Goal: Transaction & Acquisition: Purchase product/service

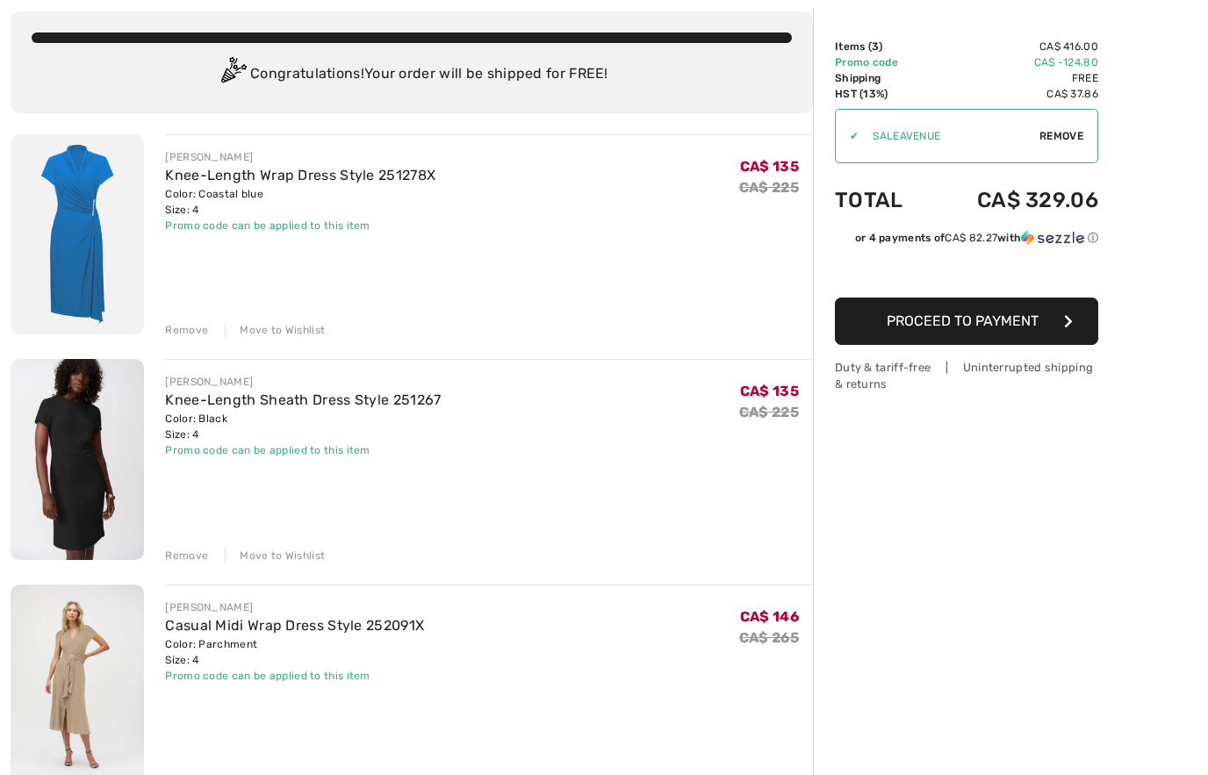
scroll to position [96, 0]
click at [89, 459] on img at bounding box center [77, 459] width 133 height 200
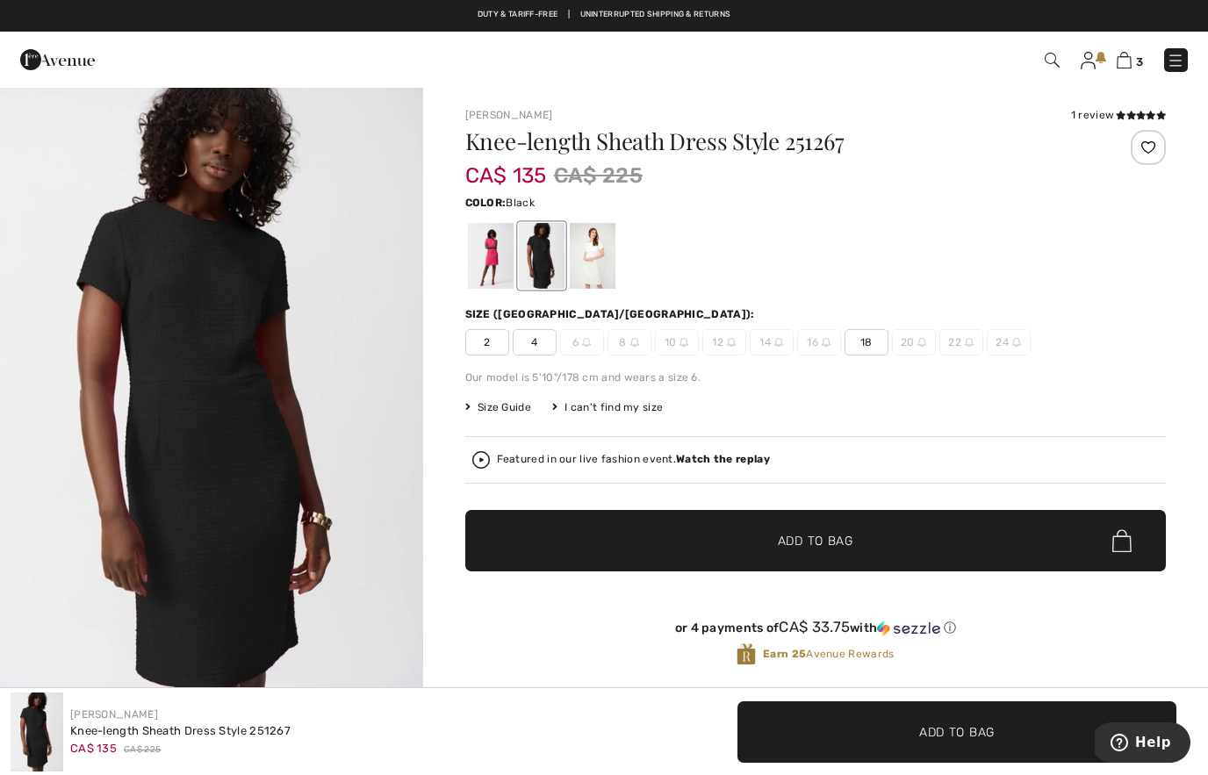
click at [600, 277] on div at bounding box center [592, 256] width 46 height 66
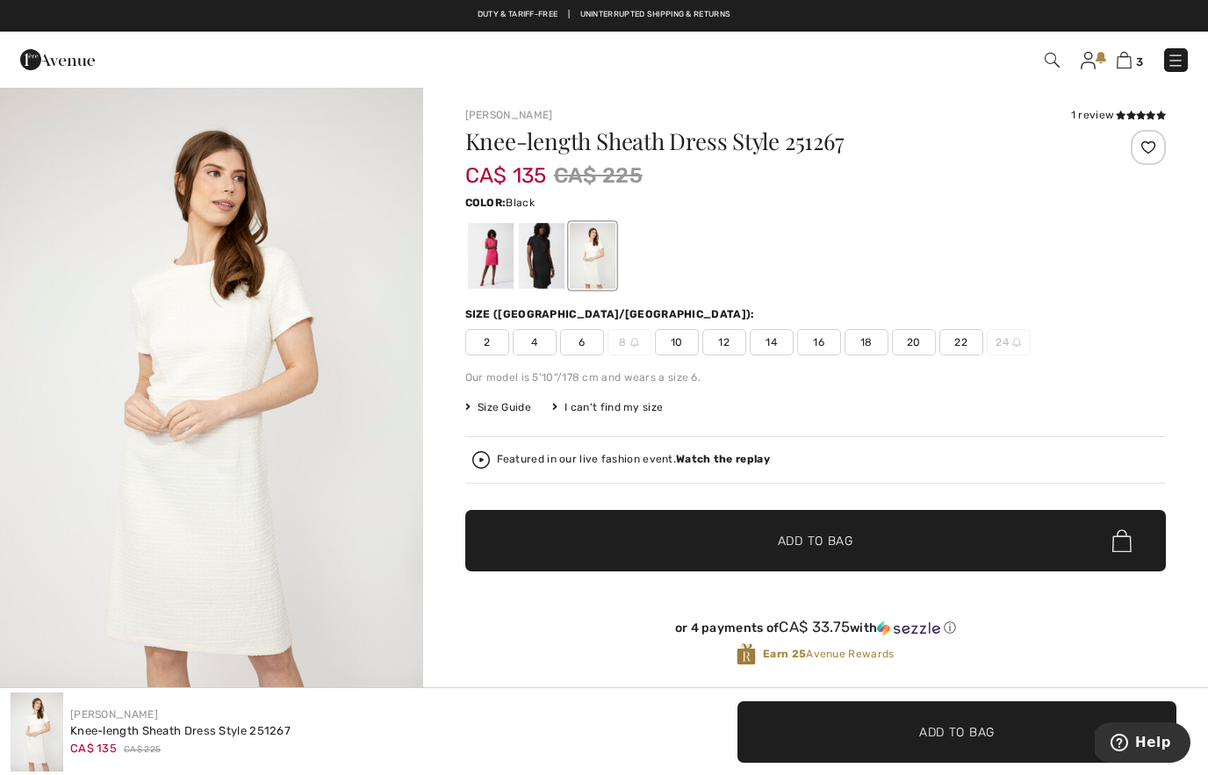
click at [540, 271] on div at bounding box center [541, 256] width 46 height 66
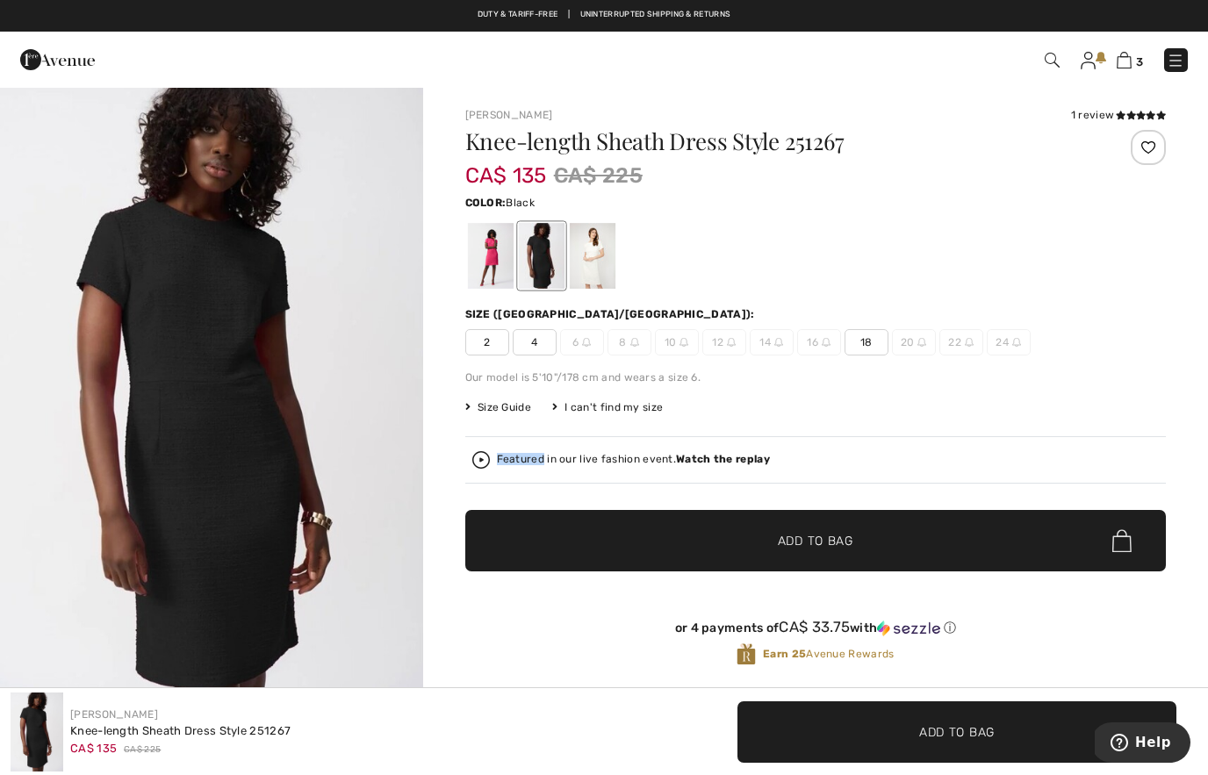
click at [1151, 378] on div "Our model is 5'10"/178 cm and wears a size 6." at bounding box center [815, 378] width 700 height 16
click at [1088, 59] on img at bounding box center [1088, 61] width 15 height 18
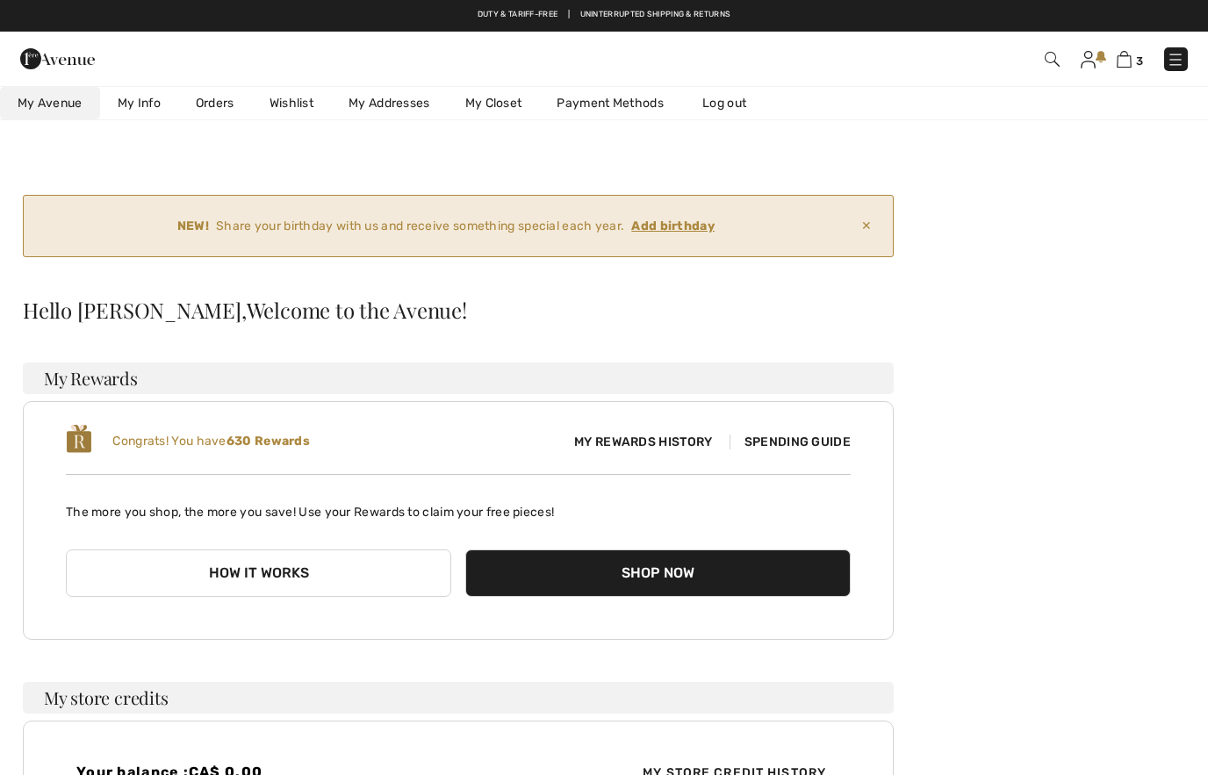
click at [1082, 68] on img at bounding box center [1088, 60] width 15 height 18
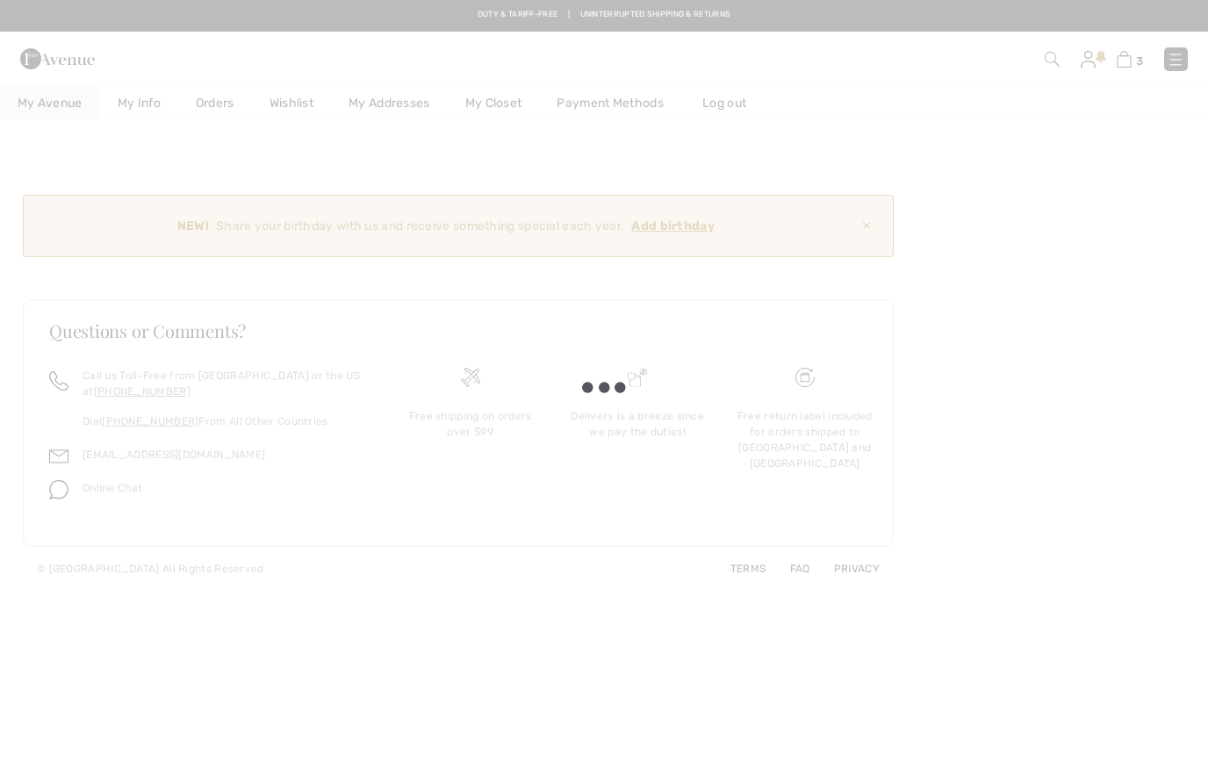
checkbox input "true"
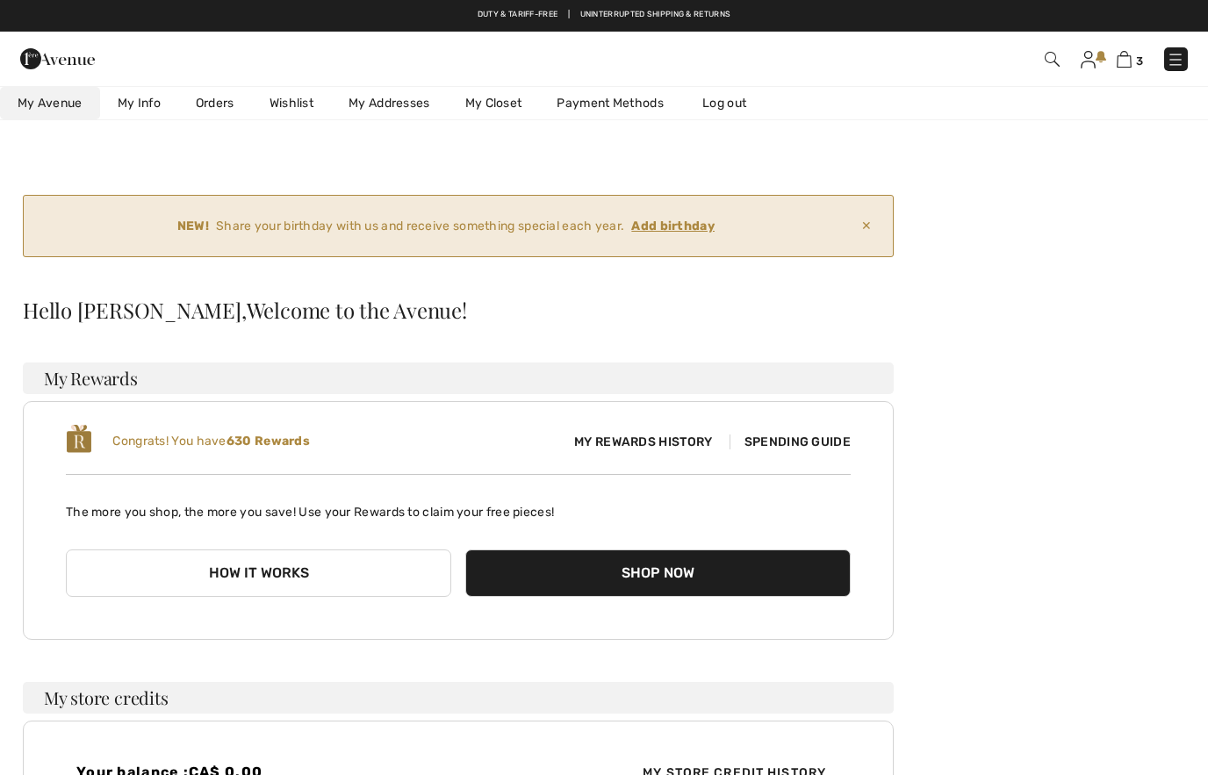
click at [1051, 58] on img at bounding box center [1052, 59] width 15 height 15
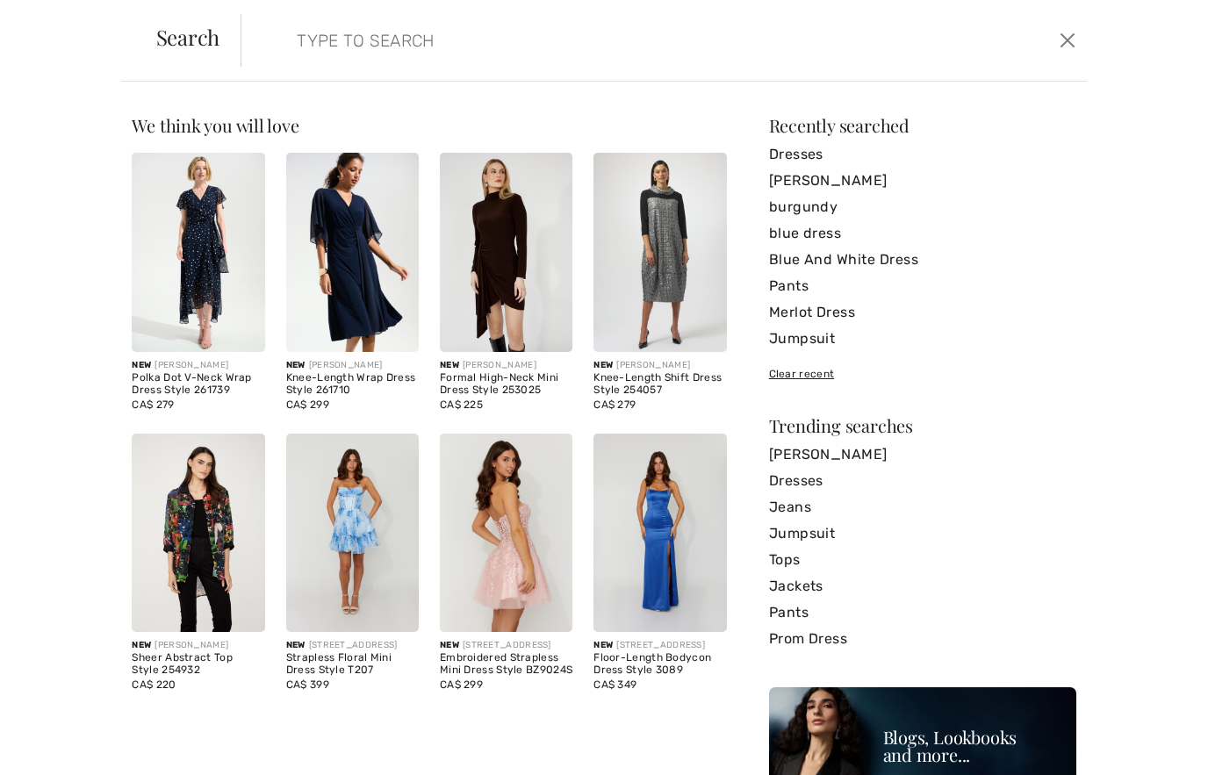
click at [348, 335] on img at bounding box center [352, 252] width 133 height 199
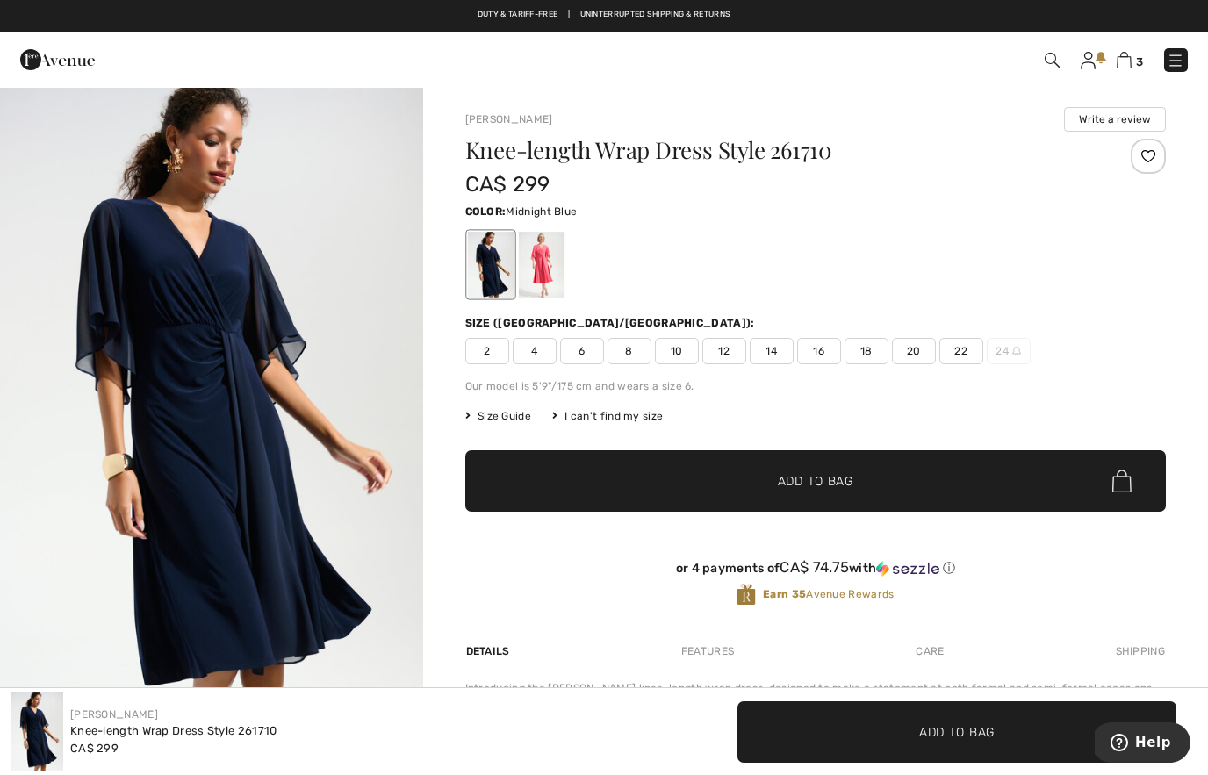
click at [542, 277] on div at bounding box center [541, 265] width 46 height 66
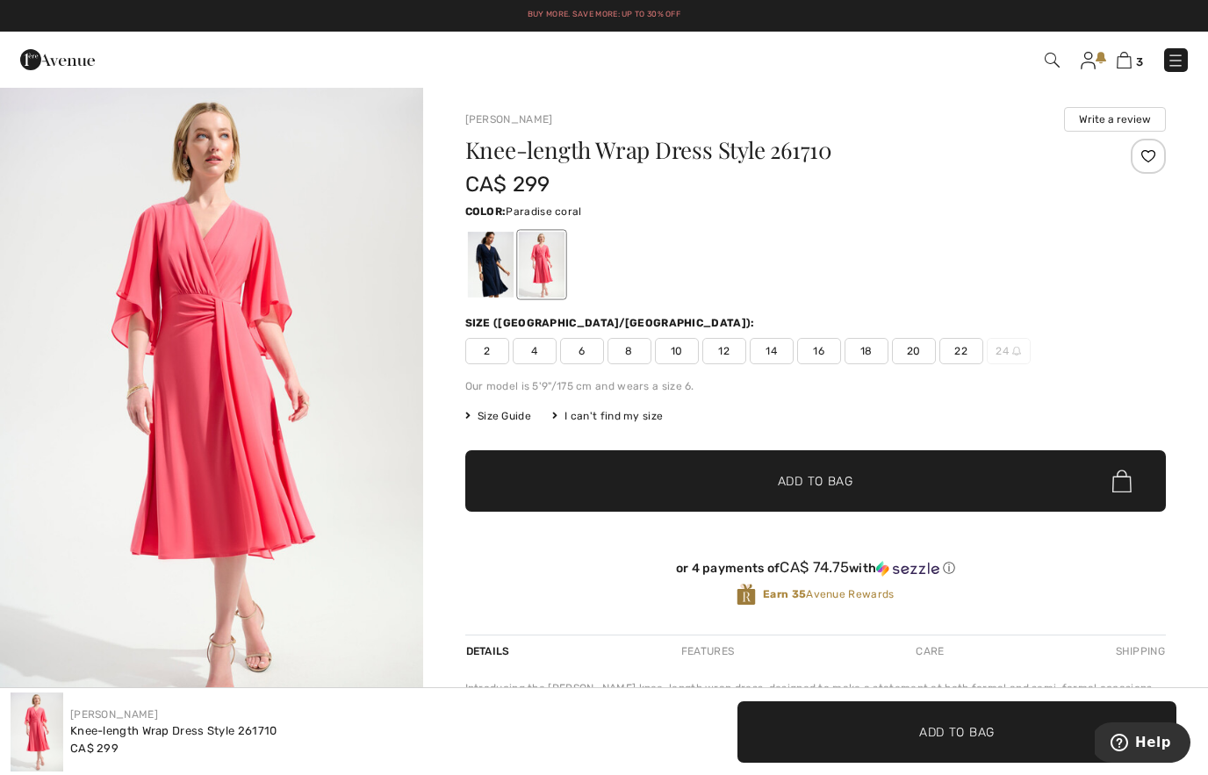
click at [1130, 54] on img at bounding box center [1124, 60] width 15 height 17
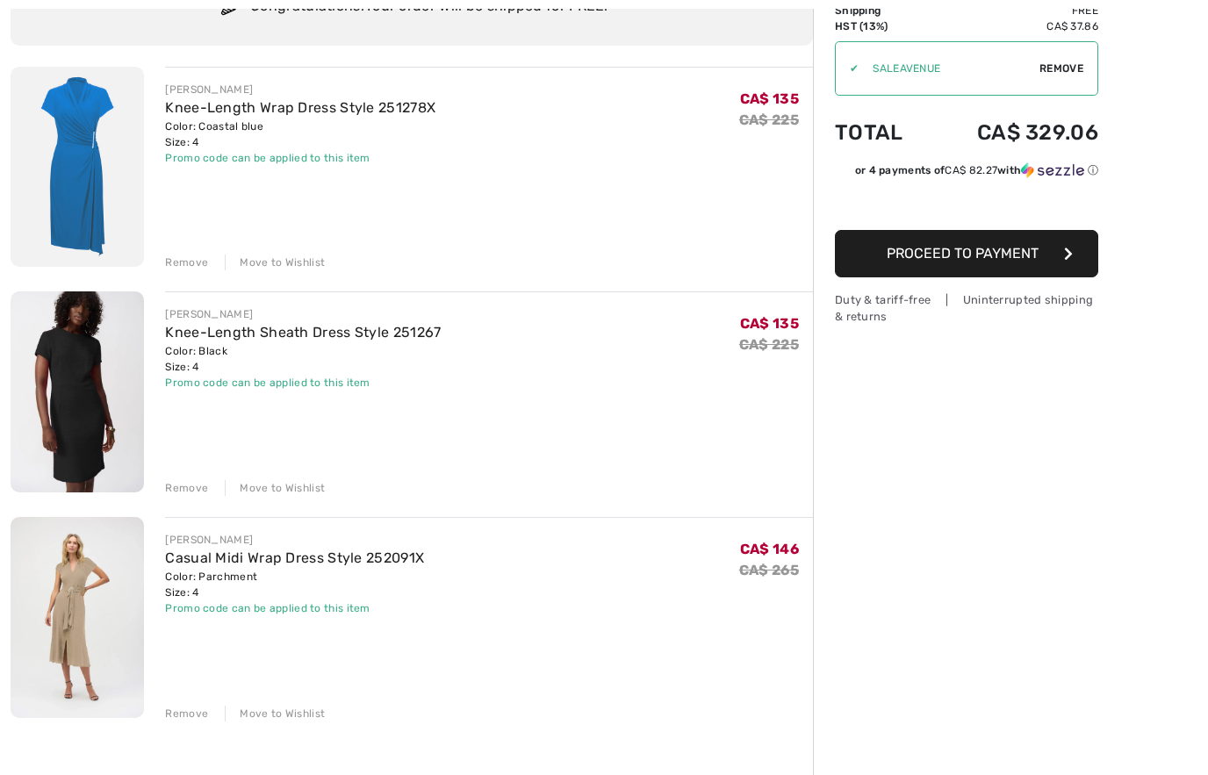
scroll to position [206, 0]
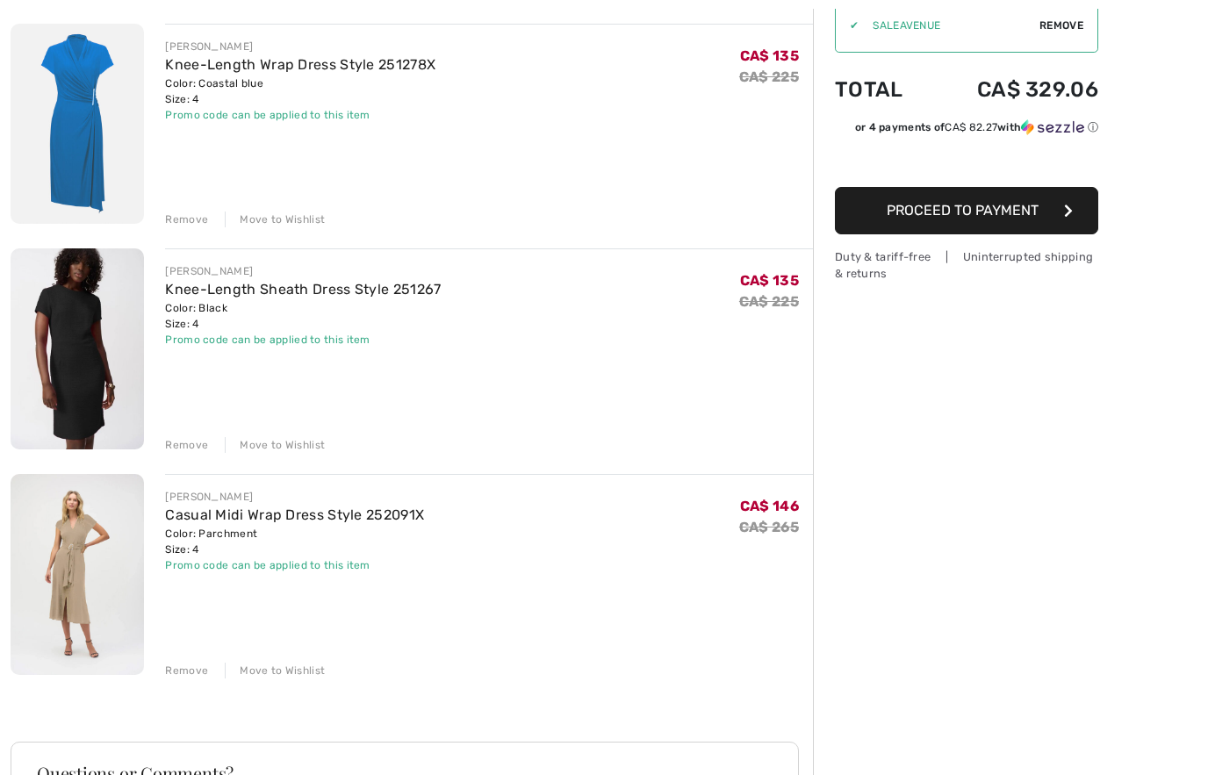
click at [104, 572] on img at bounding box center [77, 574] width 133 height 201
click at [96, 485] on img at bounding box center [77, 574] width 133 height 201
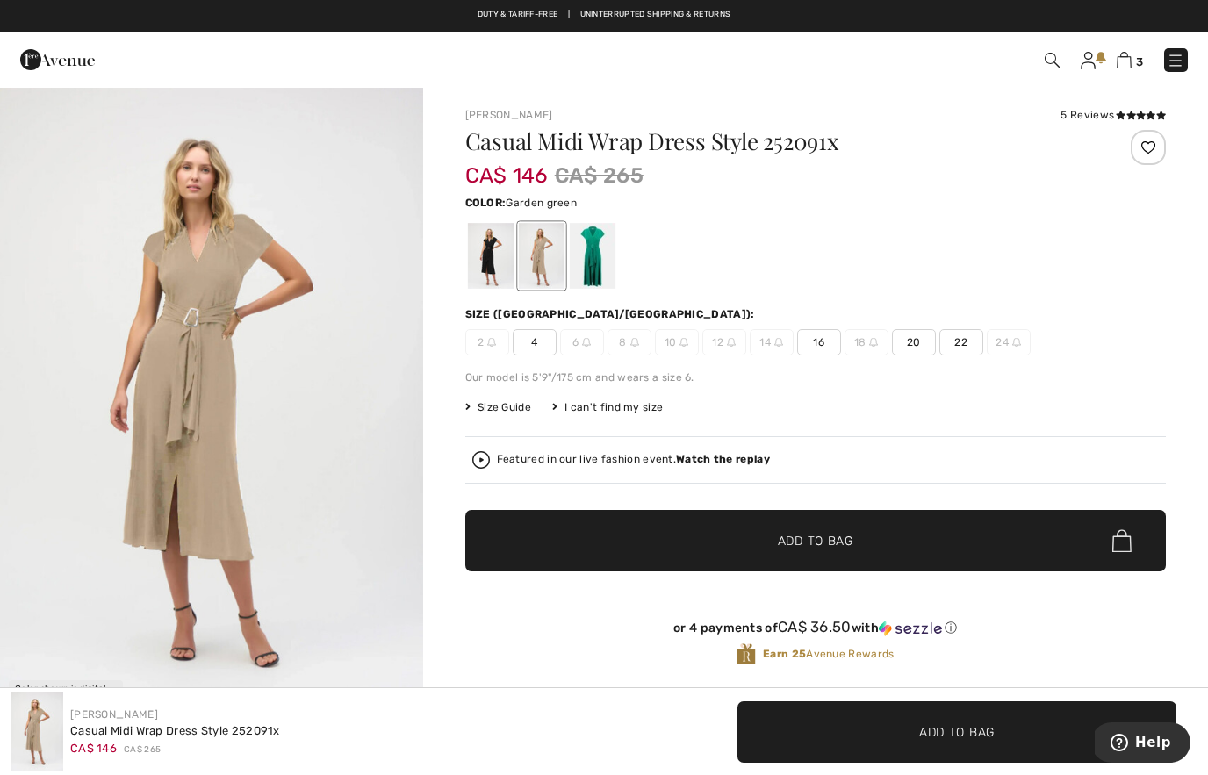
click at [589, 262] on div at bounding box center [592, 256] width 46 height 66
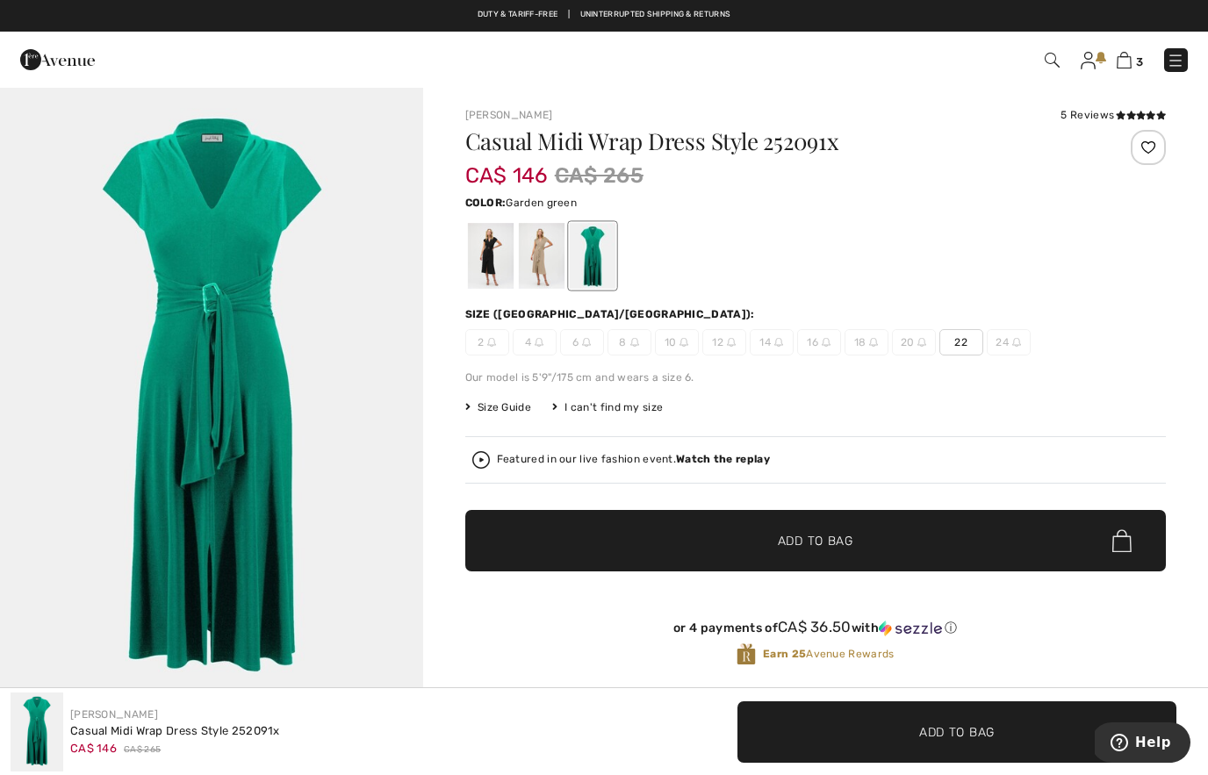
click at [492, 273] on div at bounding box center [490, 256] width 46 height 66
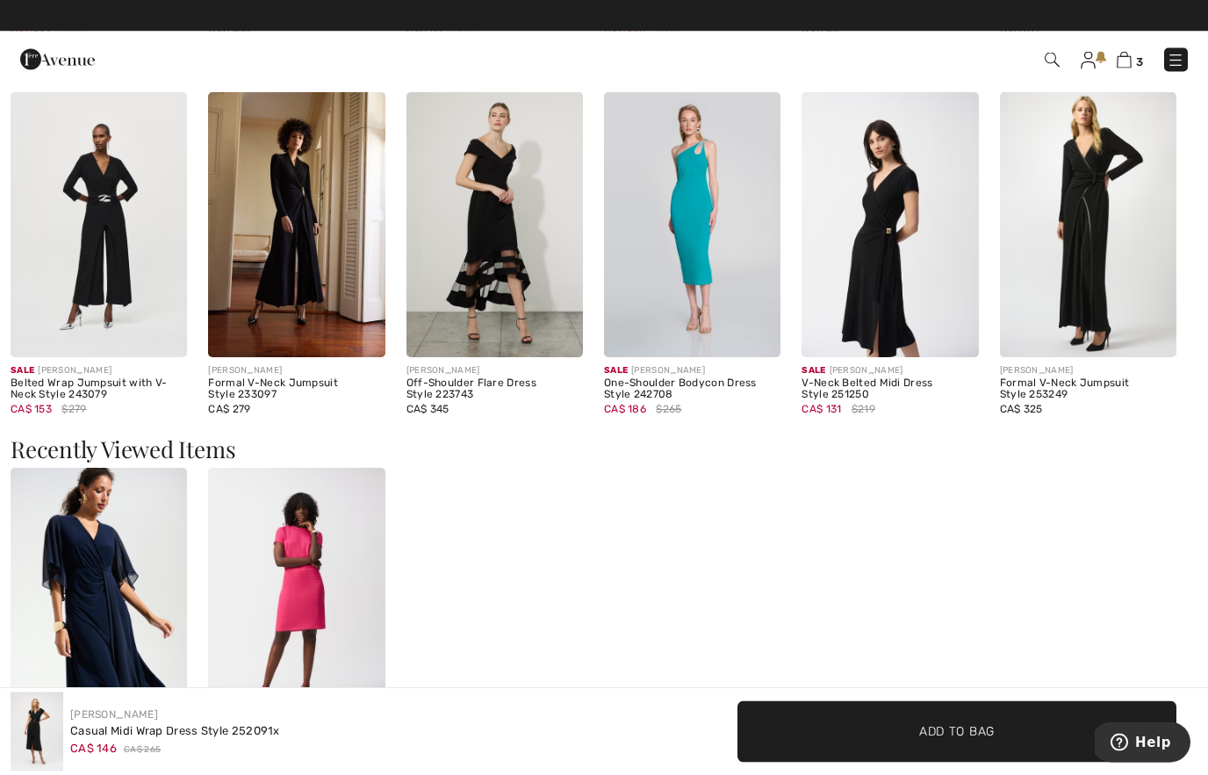
scroll to position [1434, 0]
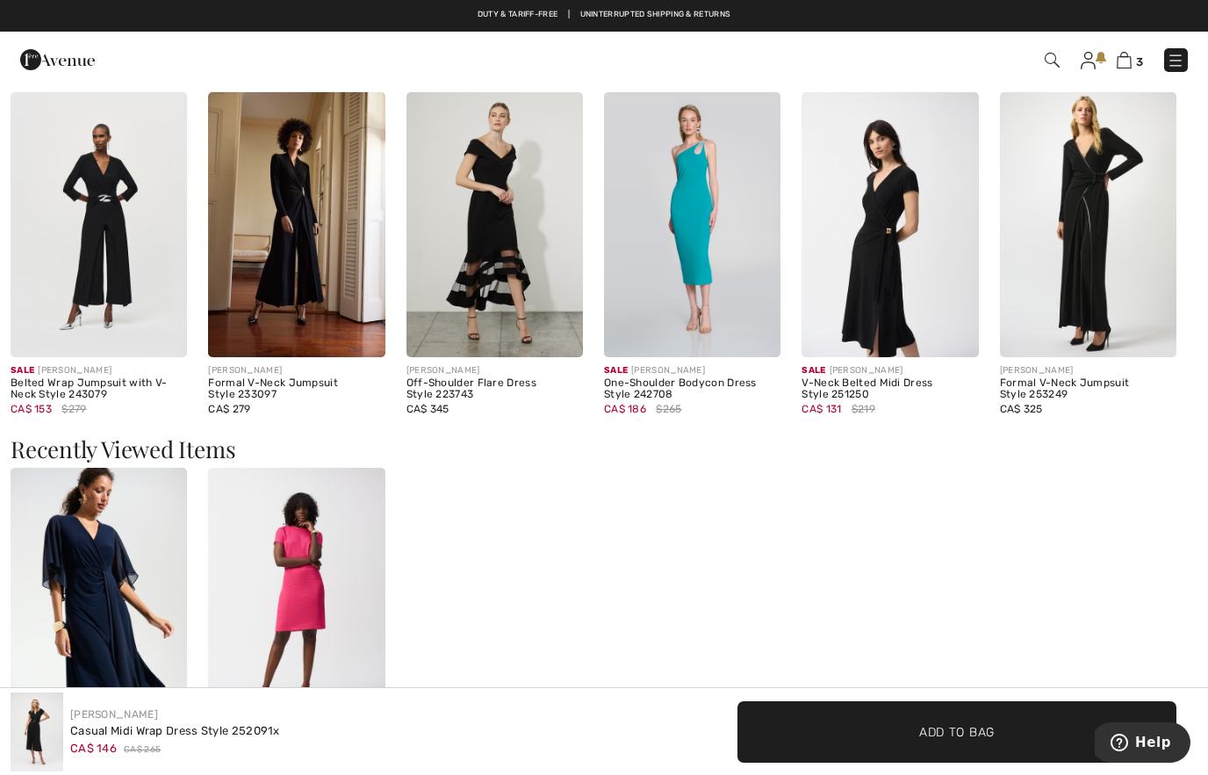
click at [871, 314] on img at bounding box center [889, 224] width 176 height 265
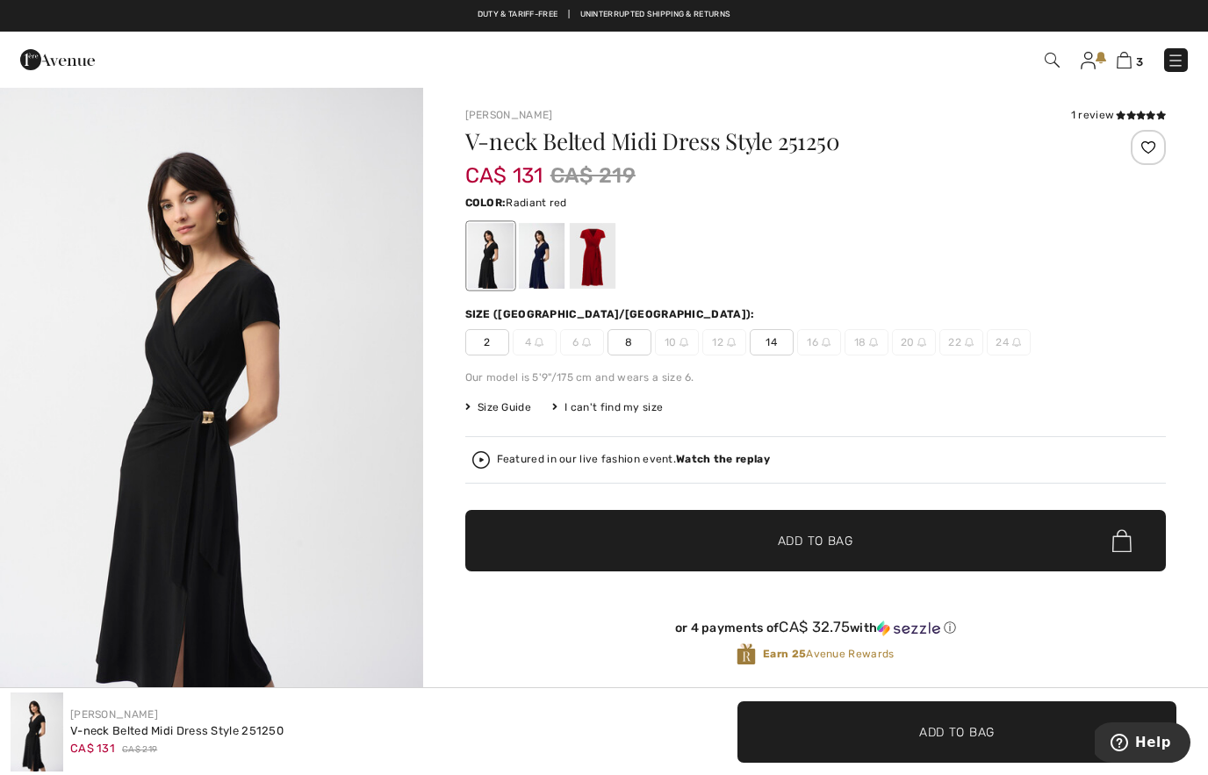
click at [594, 283] on div at bounding box center [592, 256] width 46 height 66
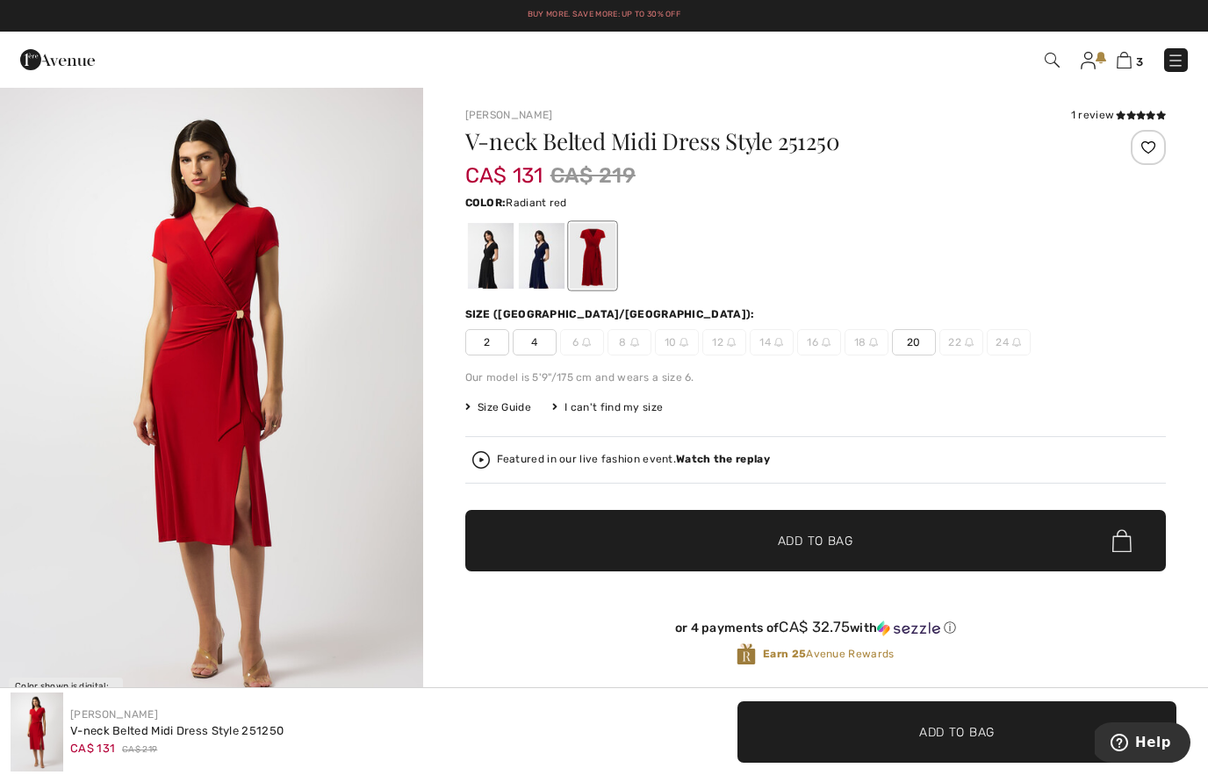
click at [485, 266] on div at bounding box center [490, 256] width 46 height 66
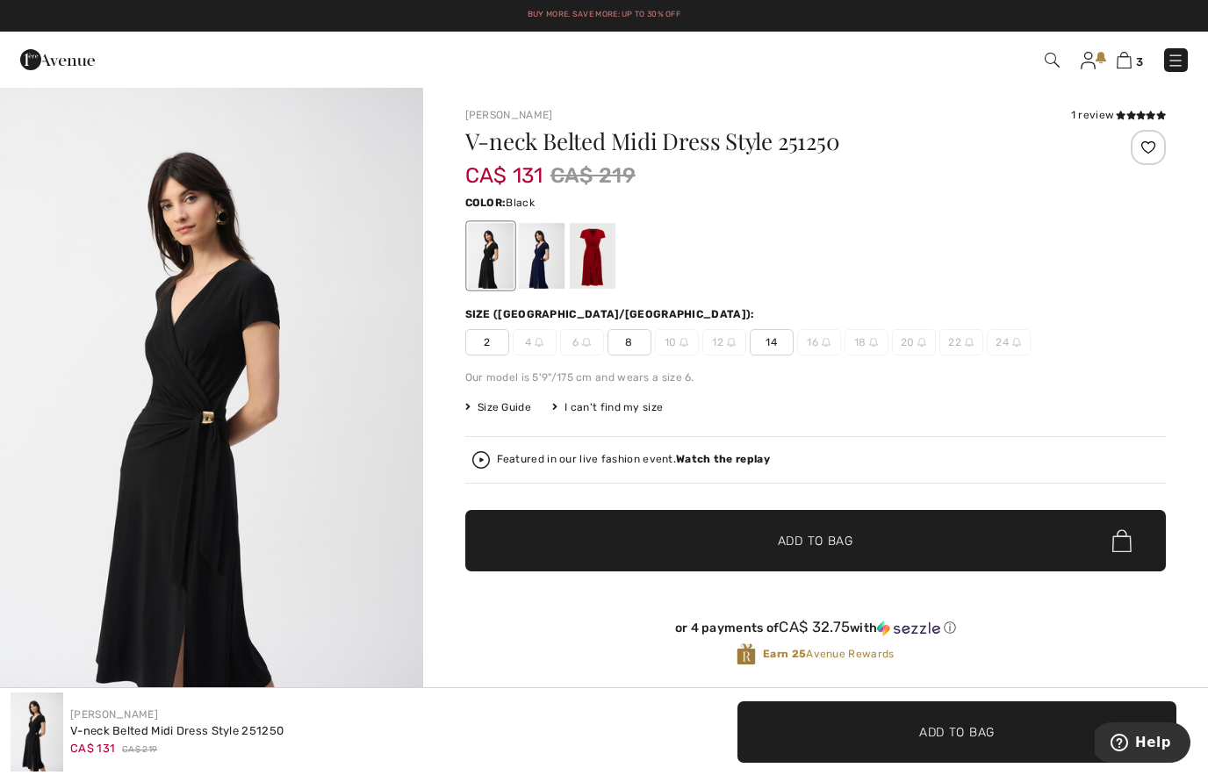
click at [535, 263] on div at bounding box center [541, 256] width 46 height 66
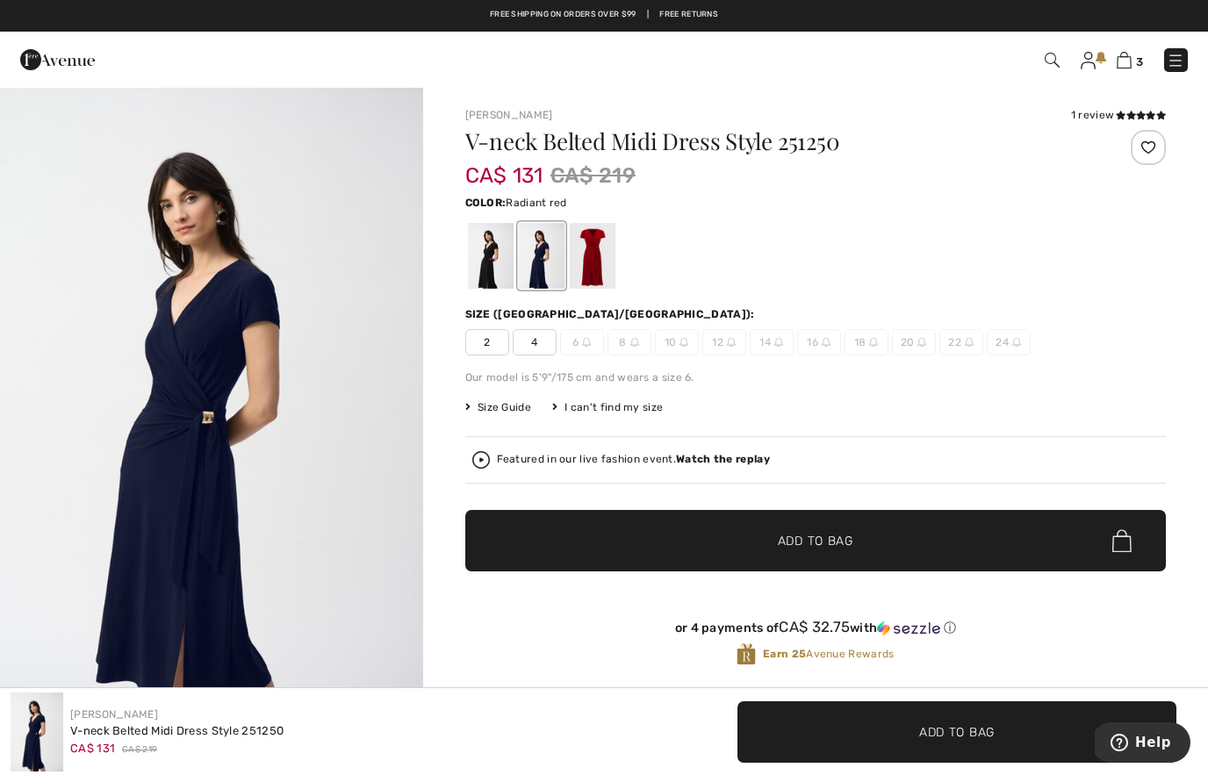
click at [593, 278] on div at bounding box center [592, 256] width 46 height 66
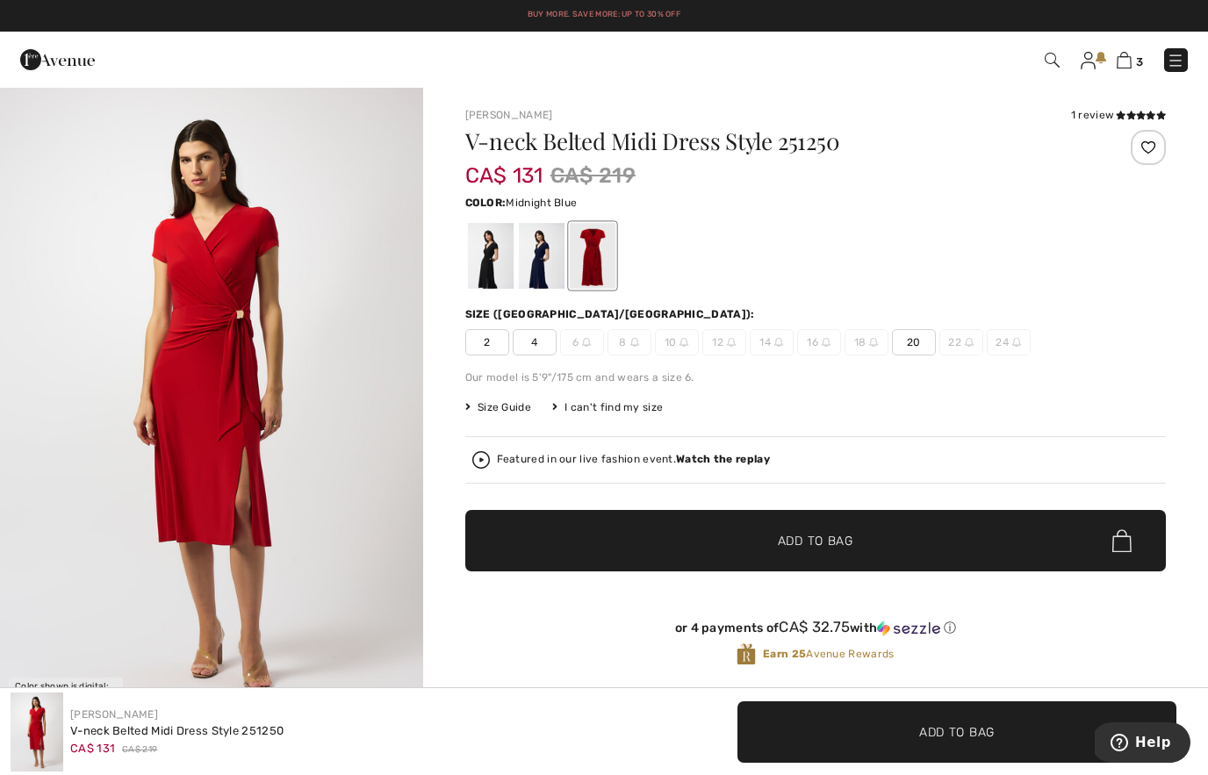
click at [556, 264] on div at bounding box center [541, 256] width 46 height 66
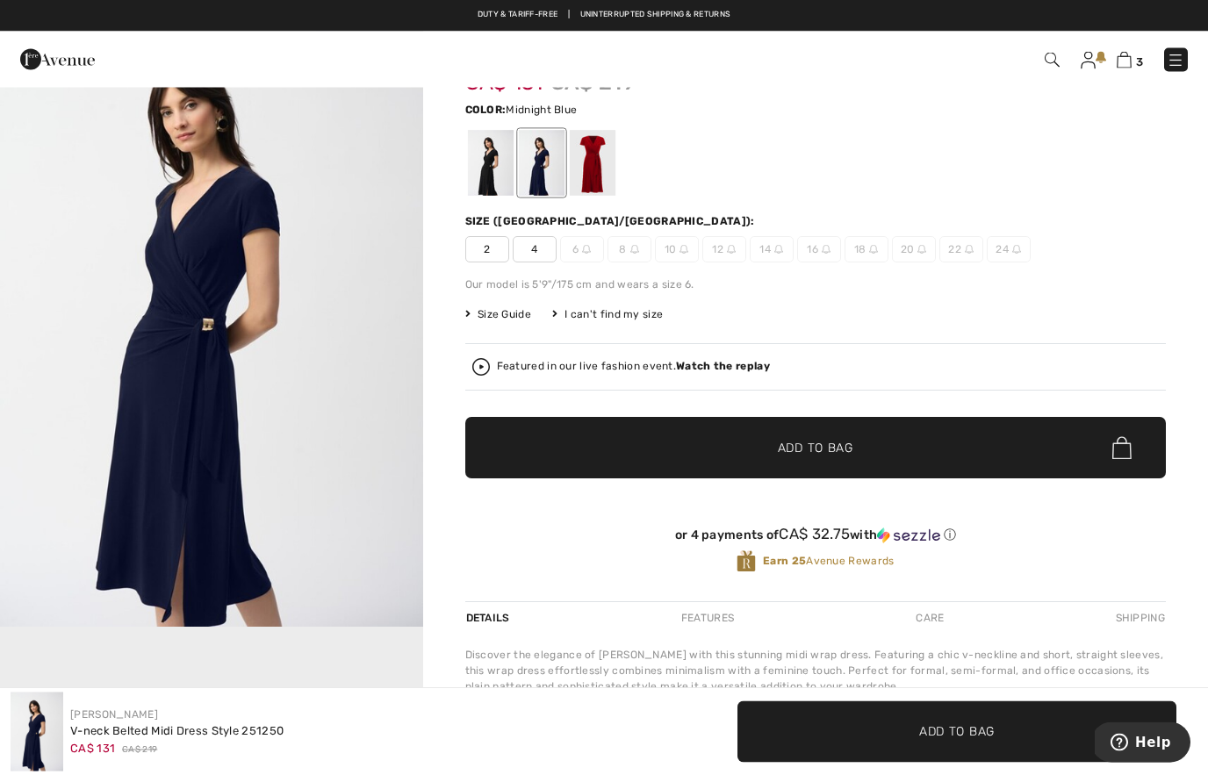
scroll to position [84, 0]
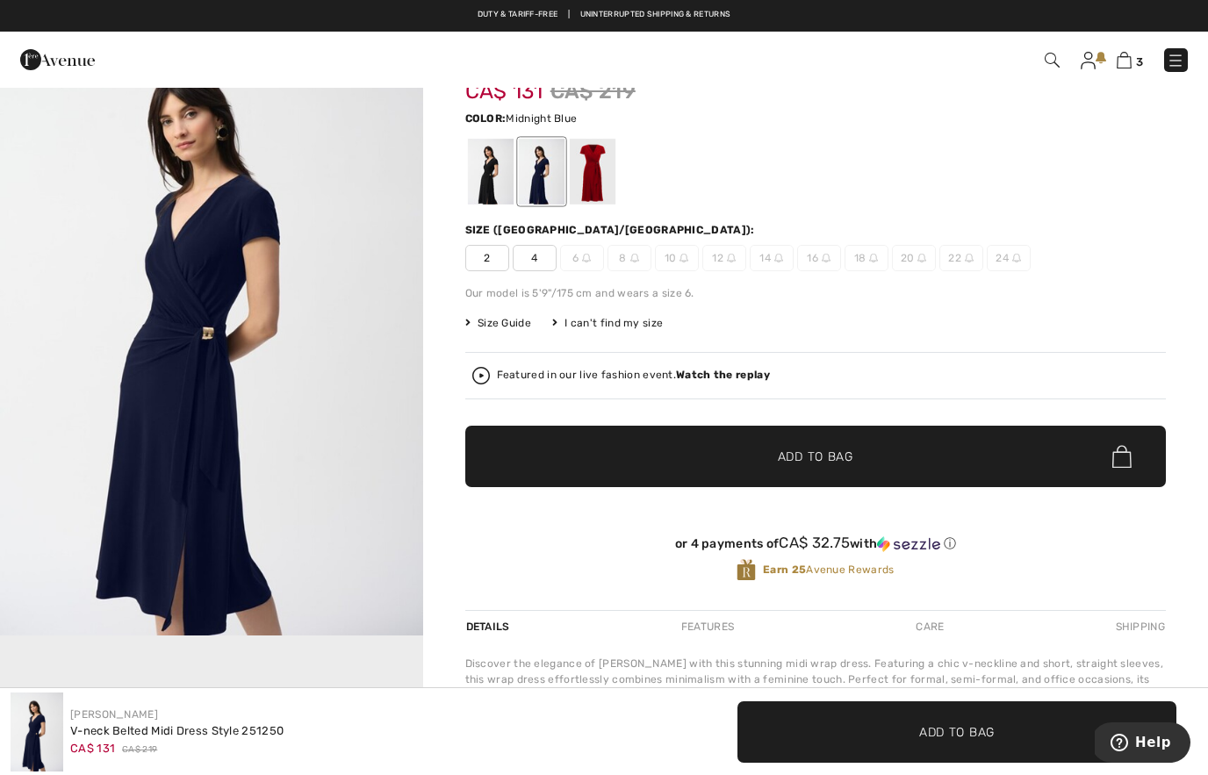
click at [497, 198] on div at bounding box center [490, 172] width 46 height 66
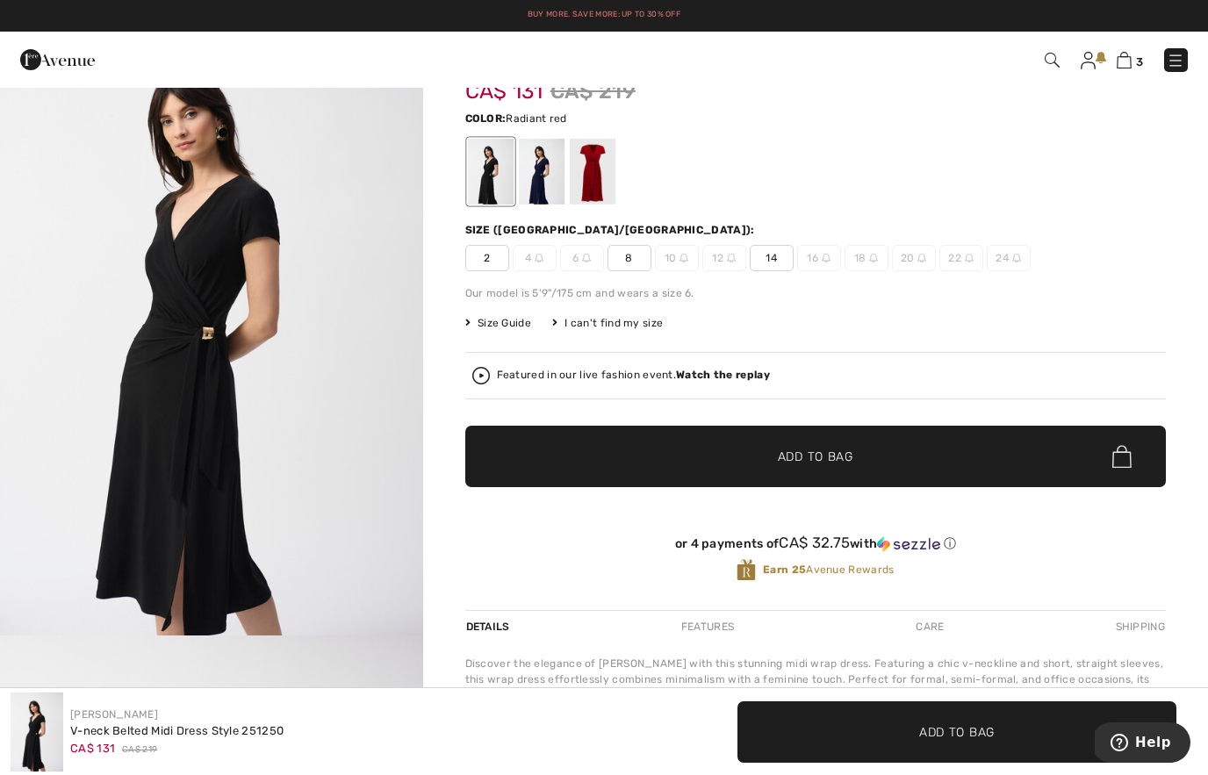
click at [555, 194] on div at bounding box center [541, 172] width 46 height 66
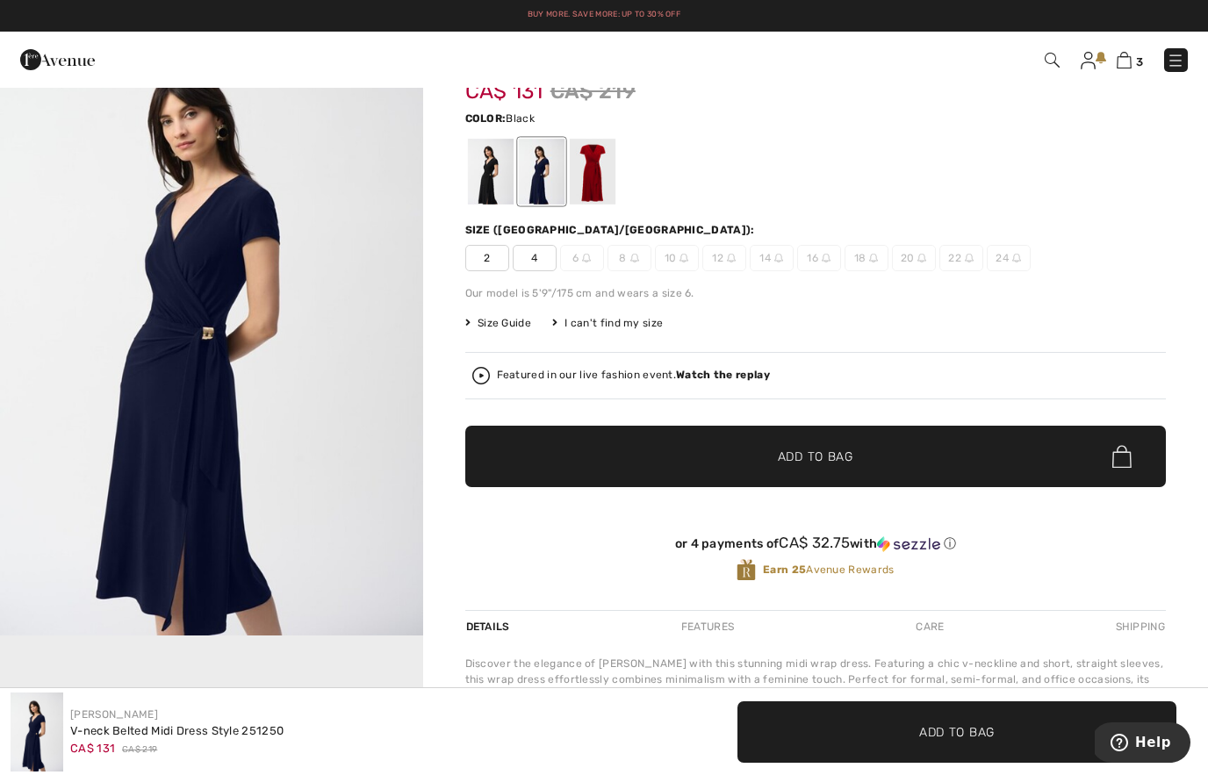
click at [499, 195] on div at bounding box center [490, 172] width 46 height 66
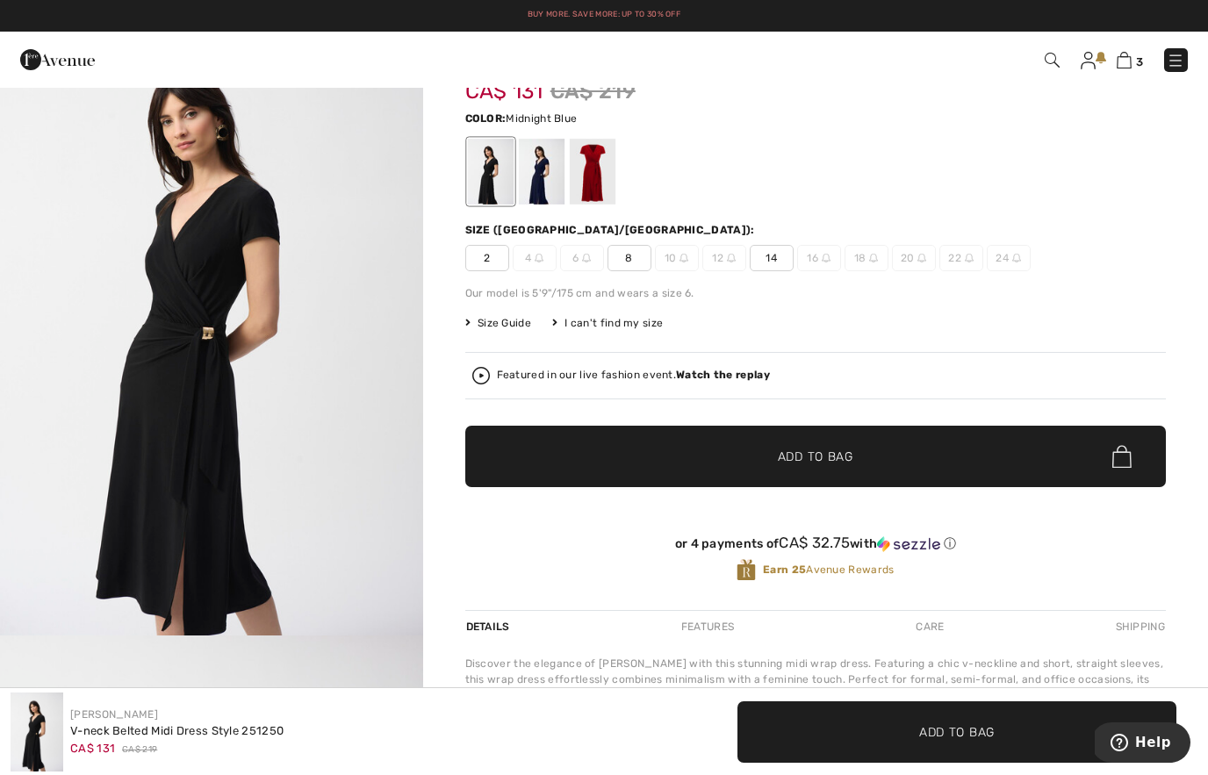
click at [552, 177] on div at bounding box center [541, 172] width 46 height 66
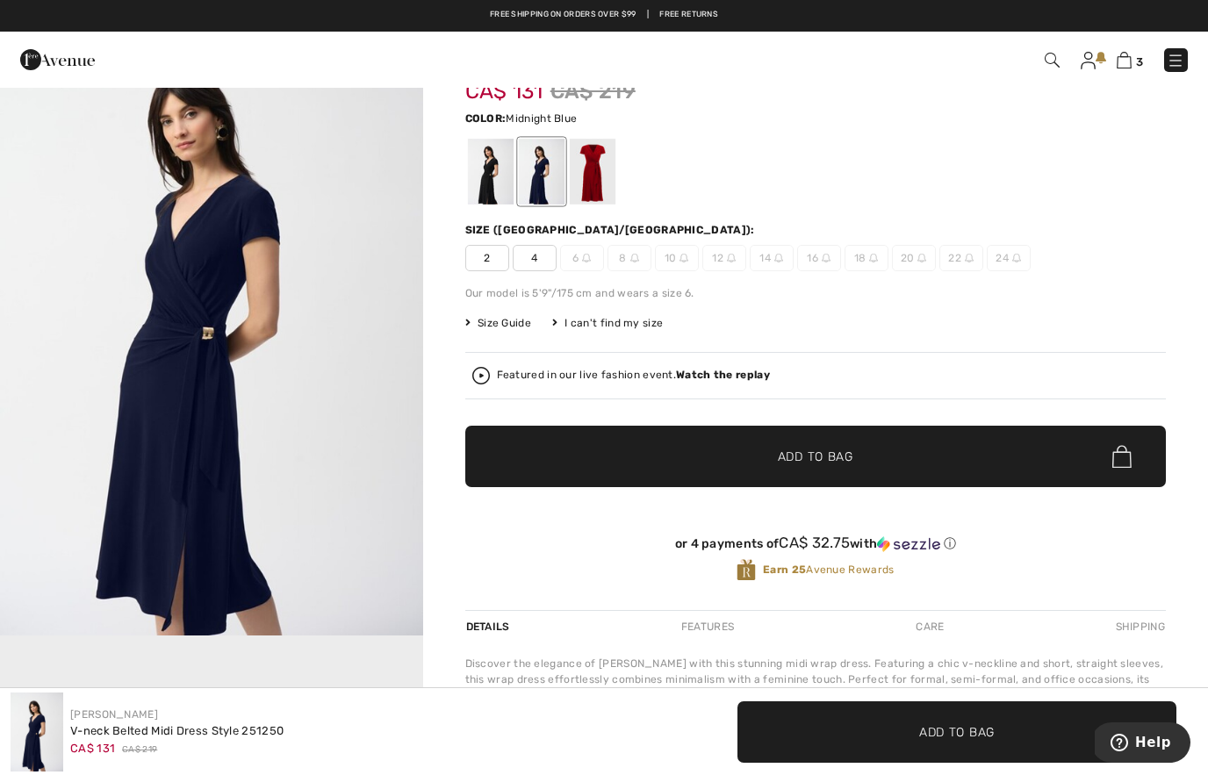
click at [595, 180] on div at bounding box center [592, 172] width 46 height 66
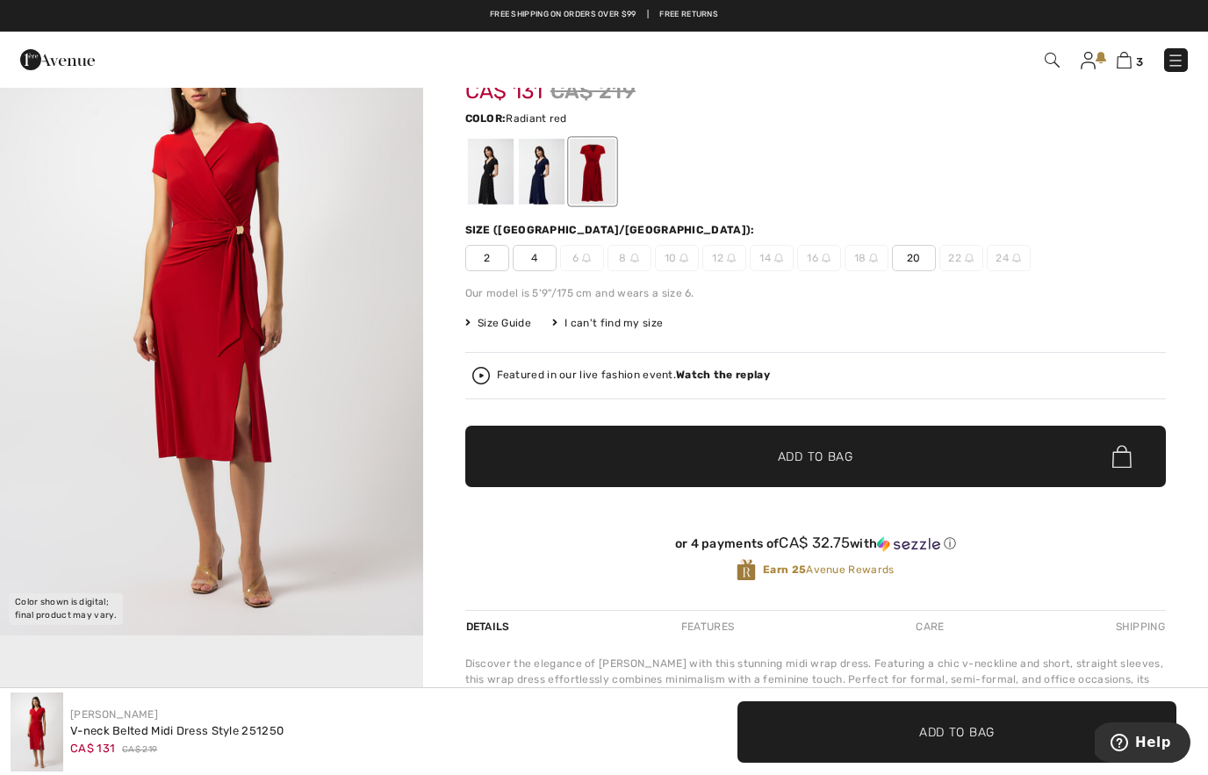
click at [336, 389] on img "1 / 4" at bounding box center [211, 319] width 423 height 634
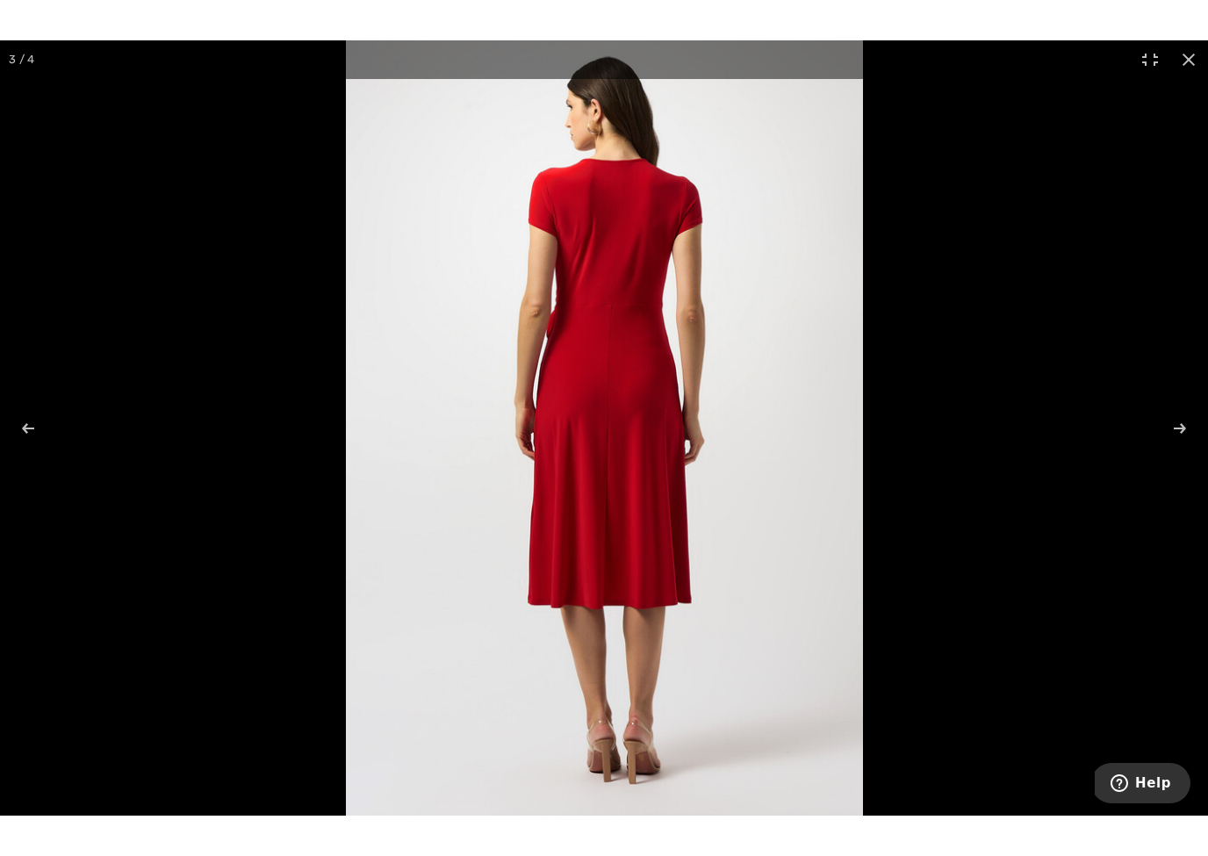
scroll to position [21, 0]
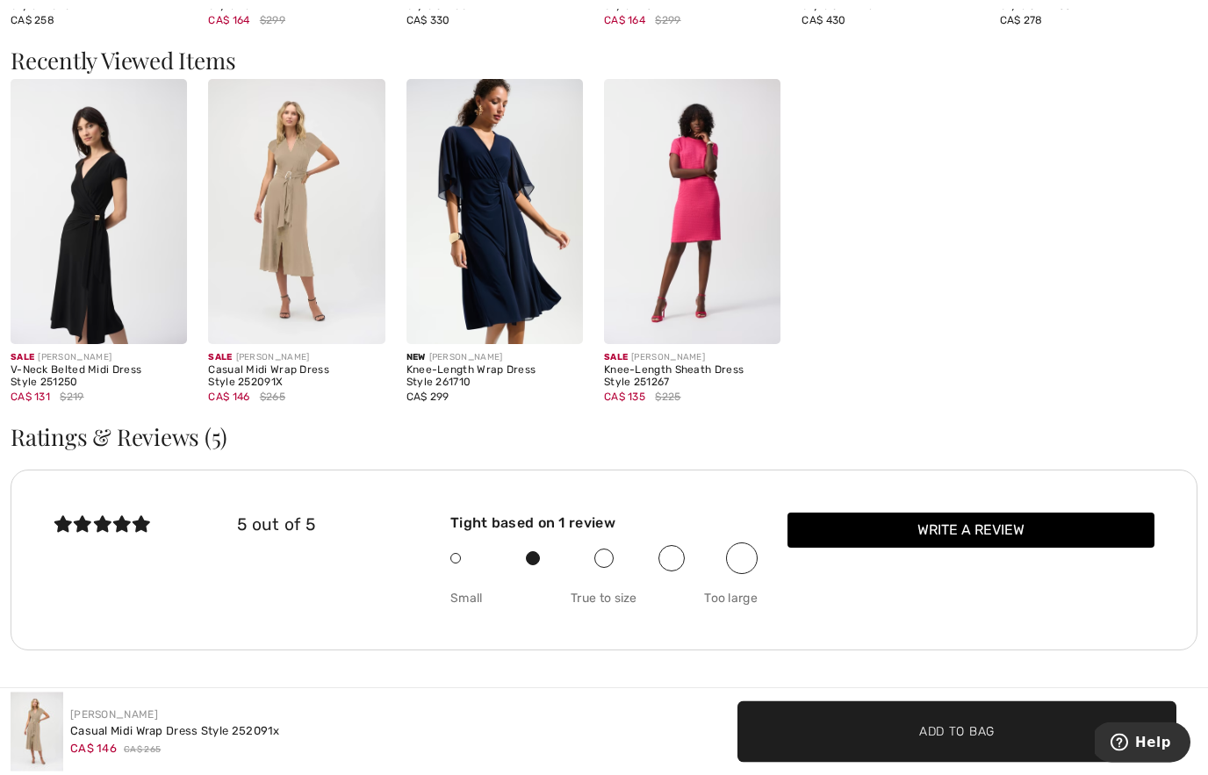
scroll to position [1823, 0]
